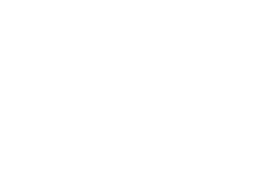
click at [49, 127] on span "Alle Hotels im Überblick" at bounding box center [39, 126] width 33 height 4
click at [233, 33] on icon at bounding box center [230, 37] width 11 height 9
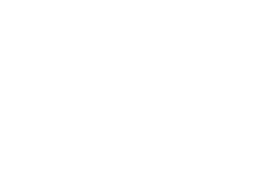
scroll to position [109, 0]
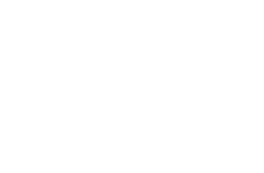
click at [219, 60] on div at bounding box center [194, 51] width 119 height 67
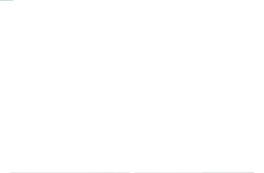
scroll to position [123, 0]
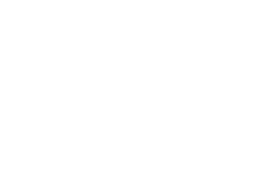
click at [158, 149] on link "weiterlesen" at bounding box center [152, 149] width 25 height 4
click at [12, 35] on icon at bounding box center [11, 33] width 13 height 10
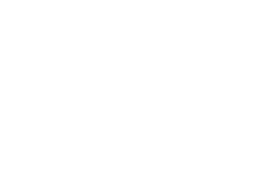
scroll to position [259, 0]
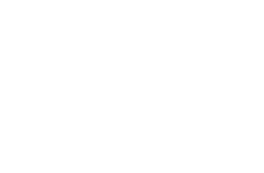
click at [224, 76] on div "NEU seit November 2024" at bounding box center [194, 59] width 119 height 67
click at [158, 170] on link "weiterlesen" at bounding box center [152, 171] width 25 height 4
click at [9, 31] on icon at bounding box center [11, 33] width 13 height 10
click at [45, 67] on div at bounding box center [69, 59] width 119 height 67
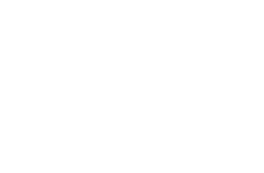
click at [21, 169] on link "weiterlesen" at bounding box center [27, 171] width 25 height 4
click at [12, 35] on icon at bounding box center [11, 33] width 13 height 10
click at [198, 103] on div "Family Experiences" at bounding box center [184, 105] width 37 height 9
click at [171, 20] on icon at bounding box center [173, 19] width 11 height 9
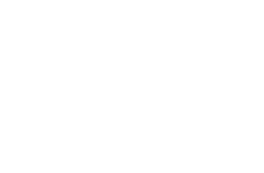
click at [157, 163] on link "weiterlesen" at bounding box center [152, 165] width 25 height 4
click at [12, 31] on icon at bounding box center [11, 33] width 13 height 10
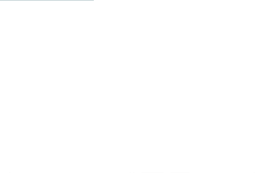
click at [214, 67] on div "5% Early Birds" at bounding box center [194, 65] width 119 height 67
